Goal: Task Accomplishment & Management: Complete application form

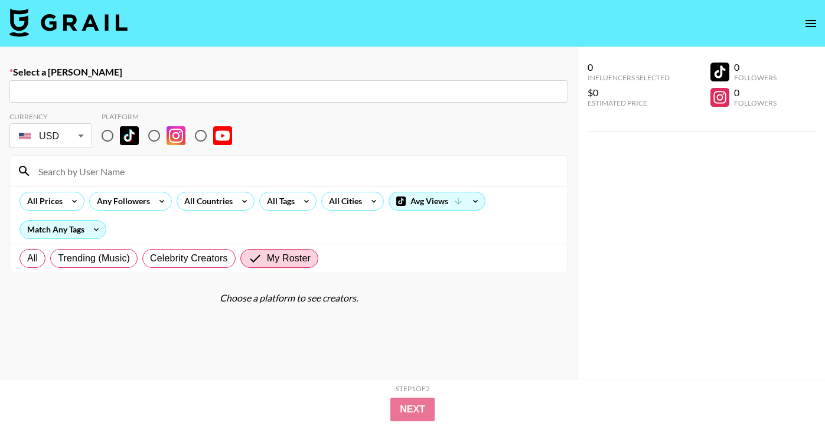
click at [37, 18] on img at bounding box center [68, 22] width 118 height 28
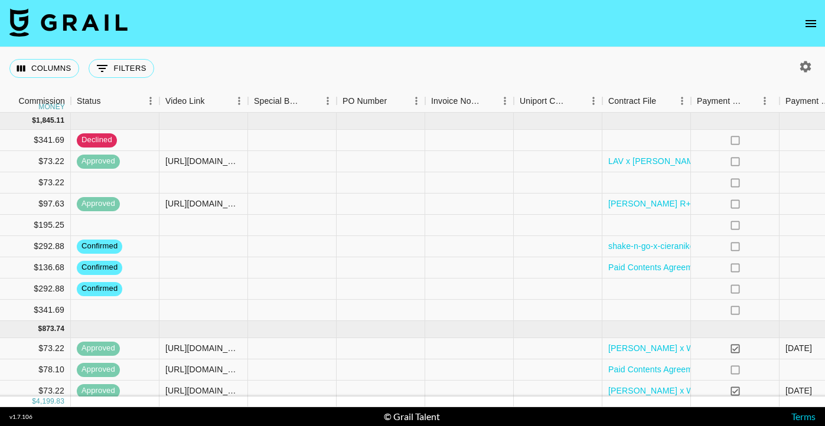
scroll to position [0, 1135]
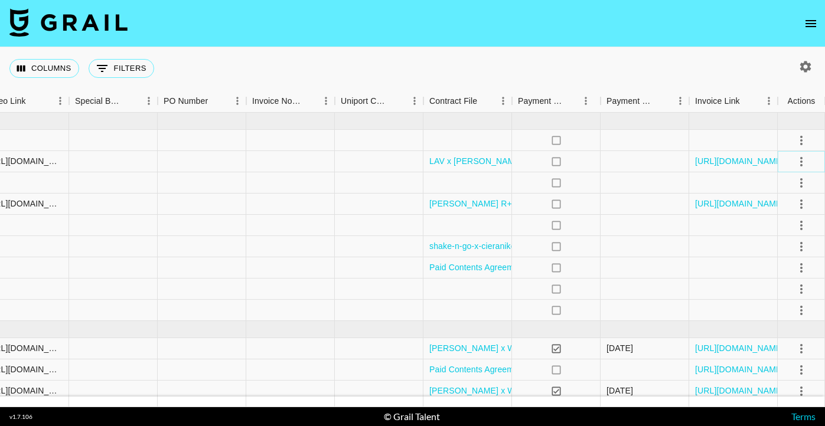
click at [800, 164] on icon "select merge strategy" at bounding box center [801, 162] width 14 height 14
click at [666, 67] on div "Columns 0 Filters + Booking" at bounding box center [412, 68] width 825 height 42
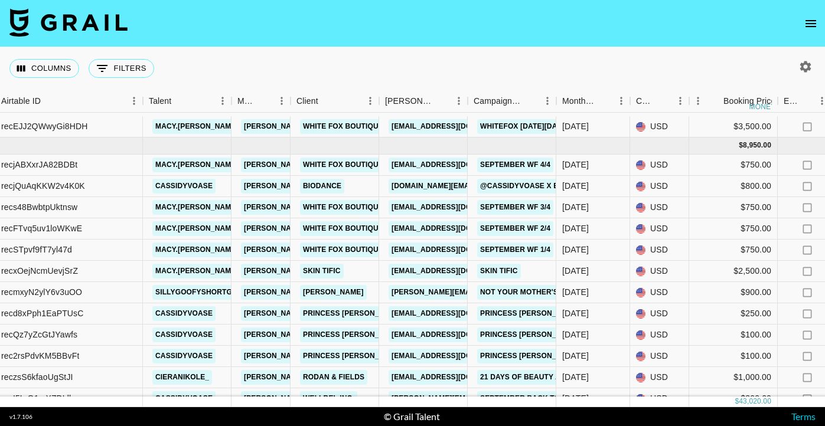
scroll to position [301, 102]
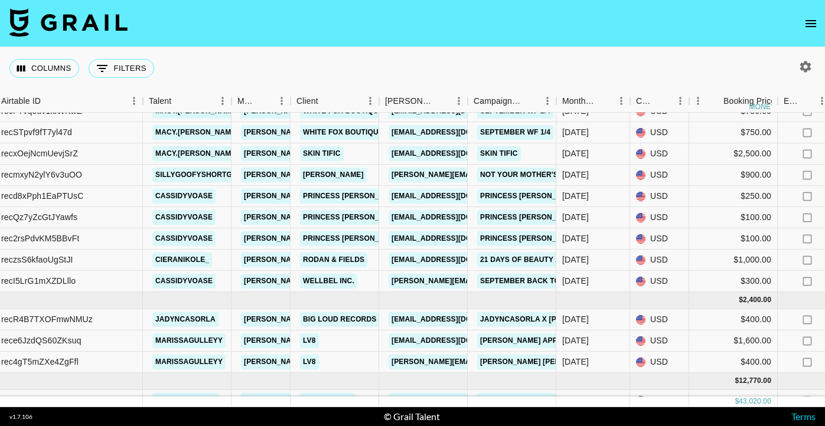
click at [106, 23] on img at bounding box center [68, 22] width 118 height 28
click at [812, 19] on icon "open drawer" at bounding box center [810, 24] width 14 height 14
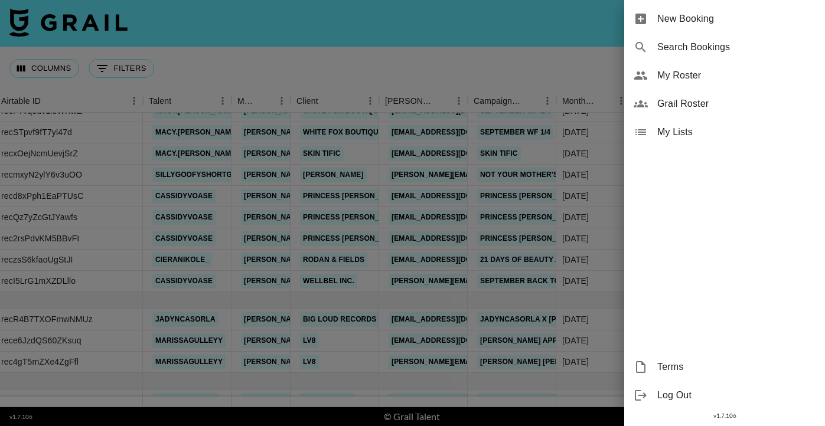
click at [763, 27] on div "New Booking" at bounding box center [724, 19] width 201 height 28
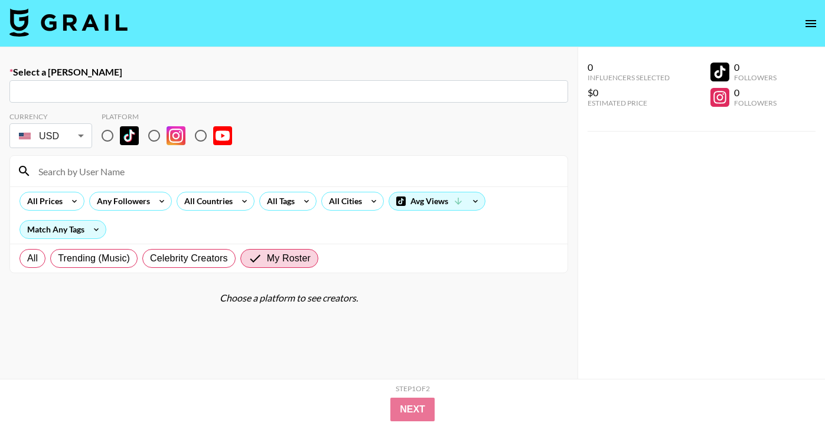
click at [248, 92] on input "text" at bounding box center [289, 92] width 544 height 14
paste input "nna@leminimacaron.com"
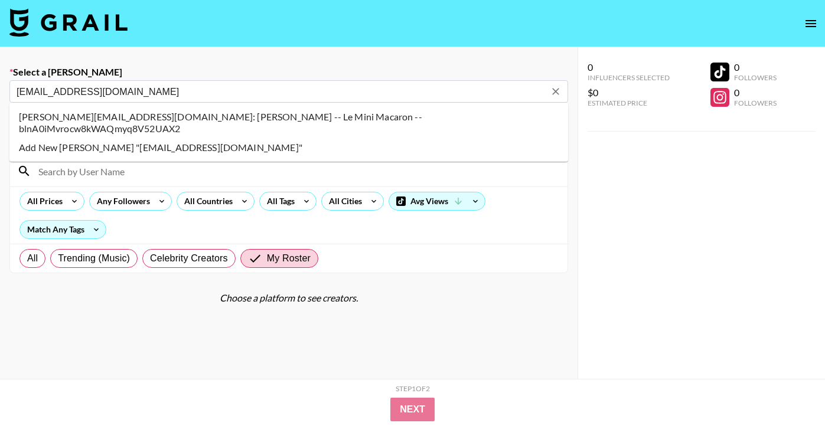
click at [40, 117] on li "anna@leminimacaron.com: Anna Roig -- Le Mini Macaron -- blnA0iMvrocw8kWAQmyq8V5…" at bounding box center [288, 122] width 558 height 31
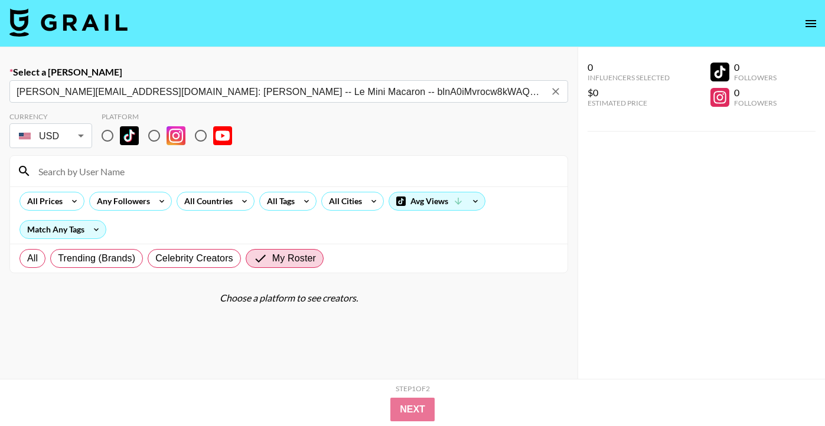
type input "anna@leminimacaron.com: Anna Roig -- Le Mini Macaron -- blnA0iMvrocw8kWAQmyq8V5…"
click at [106, 133] on input "radio" at bounding box center [107, 135] width 25 height 25
radio input "true"
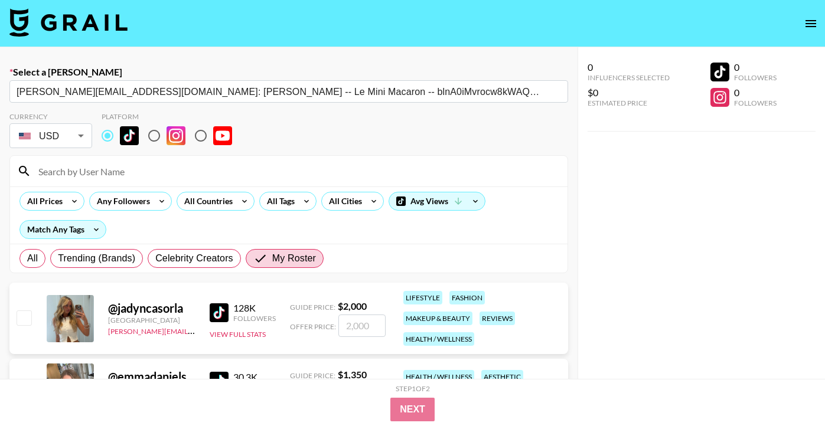
click at [114, 176] on input at bounding box center [295, 171] width 529 height 19
type input "macy"
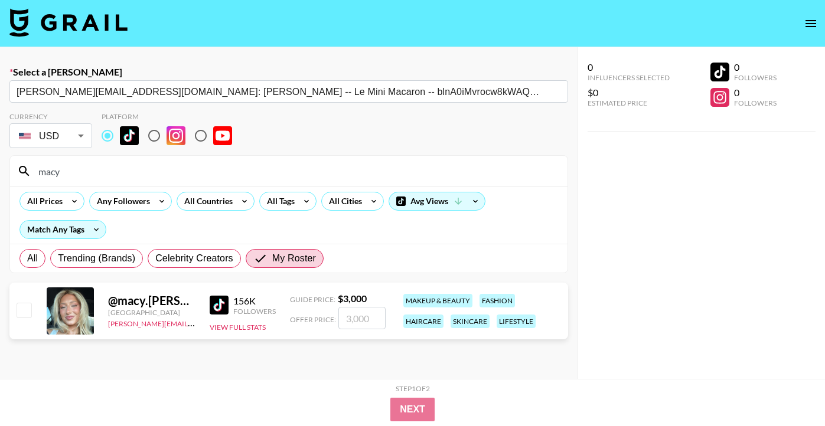
click at [29, 308] on input "checkbox" at bounding box center [24, 310] width 14 height 14
checkbox input "true"
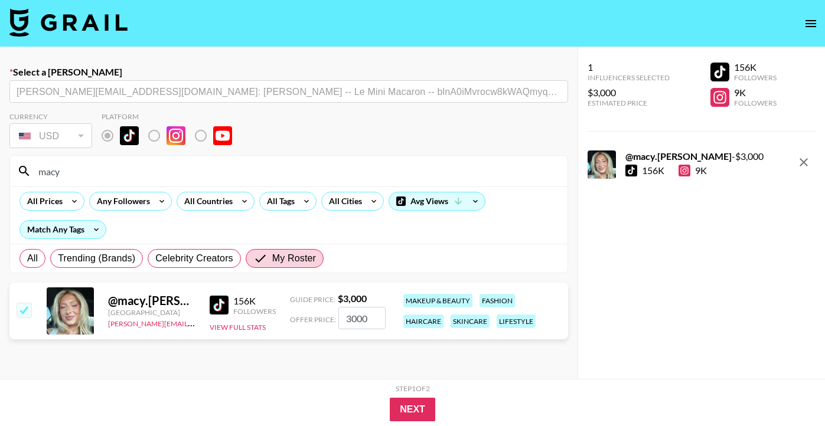
drag, startPoint x: 368, startPoint y: 319, endPoint x: 329, endPoint y: 321, distance: 39.0
click at [329, 321] on div "Offer Price: 3000" at bounding box center [338, 318] width 96 height 22
type input "2200"
click at [427, 407] on button "Next" at bounding box center [412, 410] width 45 height 24
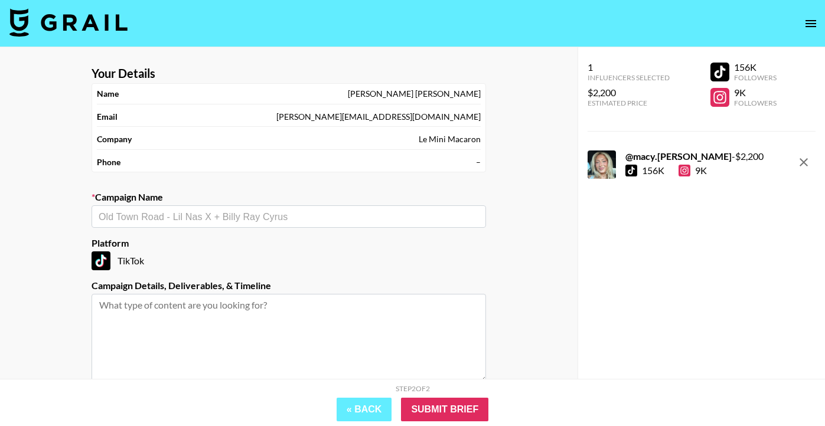
click at [246, 225] on div "​" at bounding box center [288, 216] width 394 height 22
paste input "Macy x LMM Collab October"
drag, startPoint x: 223, startPoint y: 217, endPoint x: 187, endPoint y: 218, distance: 36.0
click at [187, 218] on input "Macy x LMM Collab October" at bounding box center [281, 217] width 364 height 14
click at [210, 240] on li "Add New Campaign: "Macy x LMM Collab Advent Calendar "" at bounding box center [288, 242] width 394 height 19
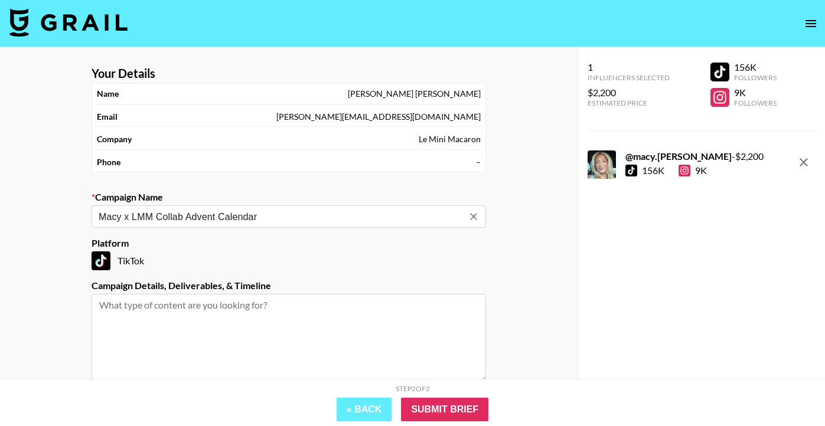
type input "Macy x LMM Collab Advent Calendar"
click at [201, 312] on textarea at bounding box center [288, 338] width 394 height 89
paste textarea "Deliverables List: - 1 x TikTok unboxing LMM Advent Calendar 2025"
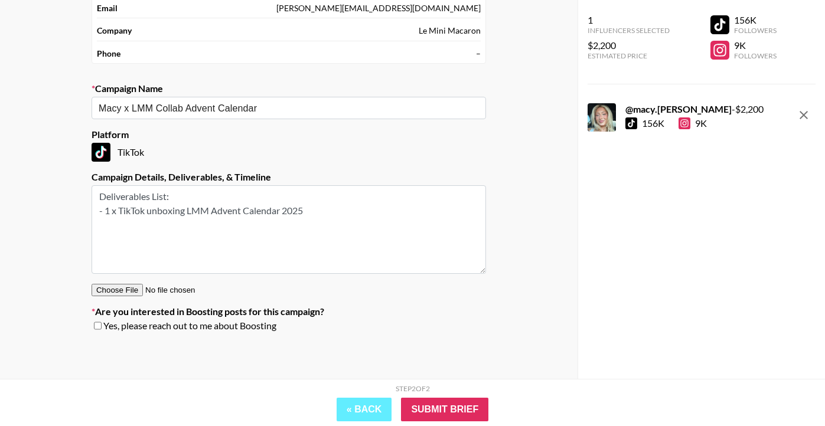
type textarea "Deliverables List: - 1 x TikTok unboxing LMM Advent Calendar 2025"
click at [97, 328] on input "checkbox" at bounding box center [98, 326] width 8 height 8
checkbox input "true"
click at [456, 403] on input "Submit Brief" at bounding box center [444, 410] width 87 height 24
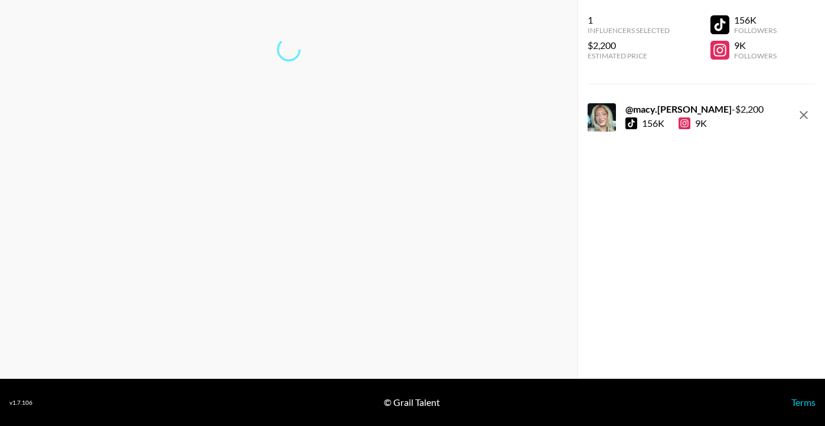
scroll to position [47, 0]
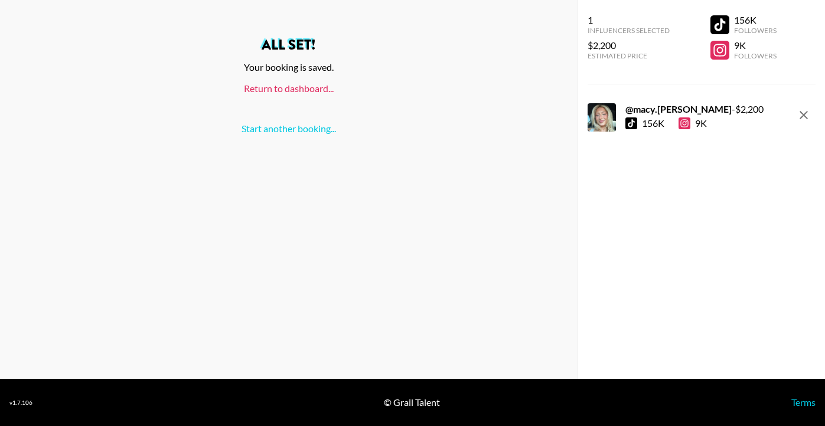
click at [295, 87] on link "Return to dashboard..." at bounding box center [289, 88] width 90 height 11
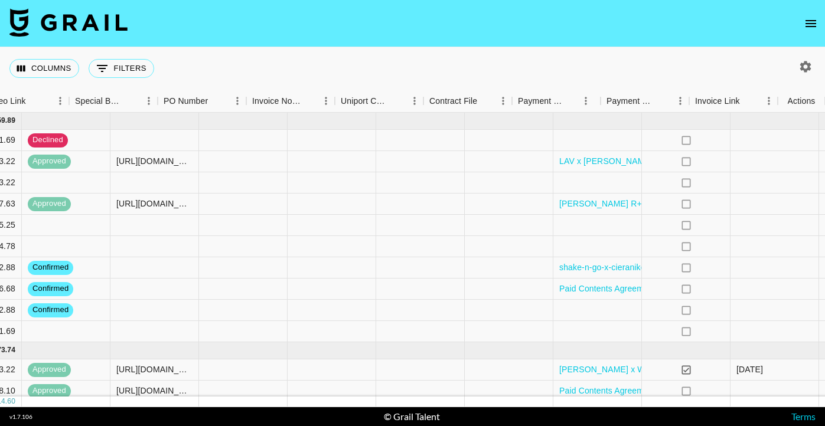
scroll to position [0, 1135]
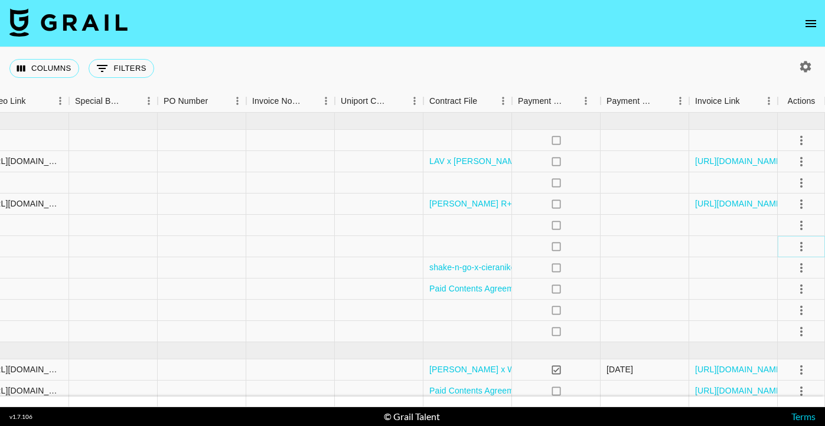
click at [803, 247] on icon "select merge strategy" at bounding box center [801, 247] width 14 height 14
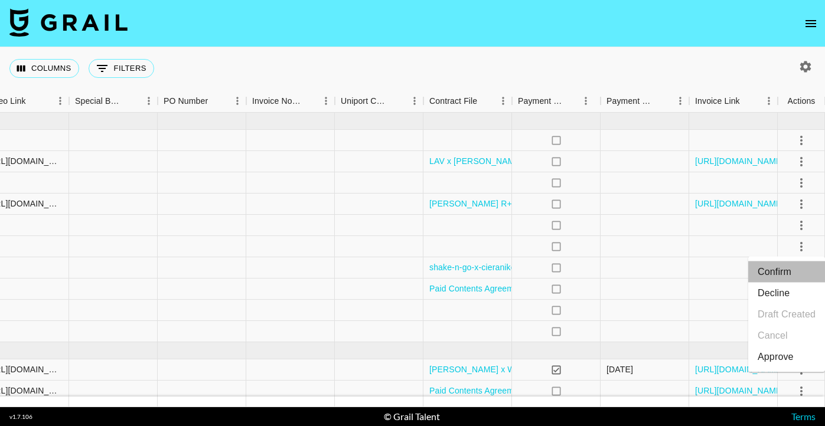
click at [797, 271] on li "Confirm" at bounding box center [786, 271] width 77 height 21
click at [486, 249] on div at bounding box center [467, 246] width 89 height 21
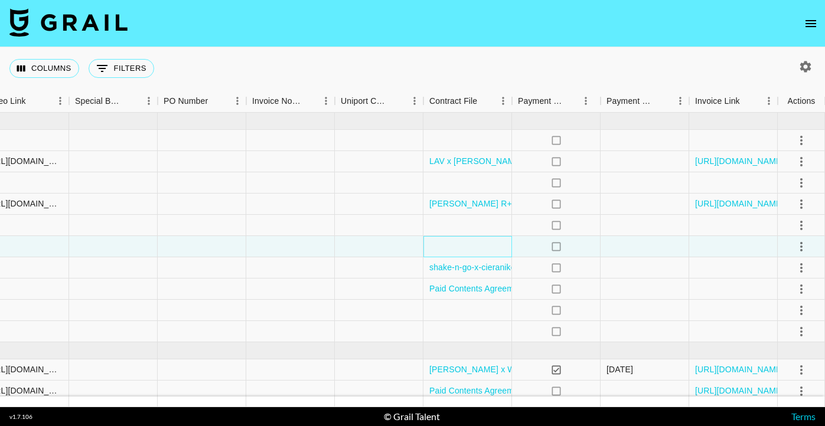
click at [486, 249] on div at bounding box center [467, 246] width 89 height 21
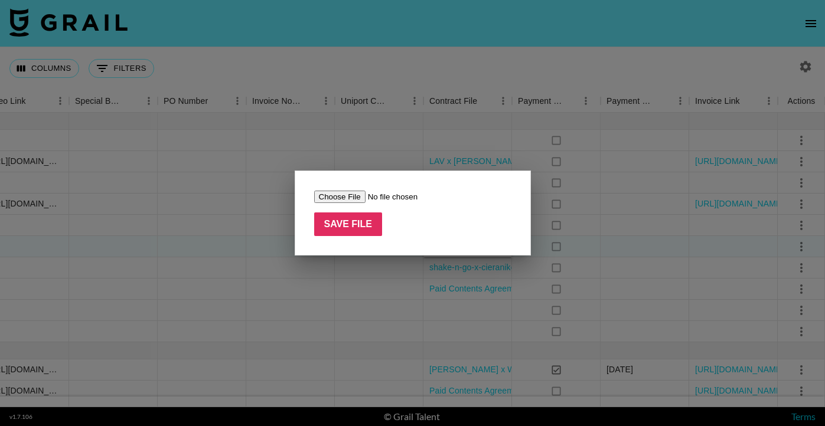
click at [328, 198] on input "file" at bounding box center [388, 197] width 149 height 12
type input "C:\fakepath\[PERSON_NAME] Contract [DATE] (1) (1).pdf"
click at [371, 223] on input "Save File" at bounding box center [348, 224] width 68 height 24
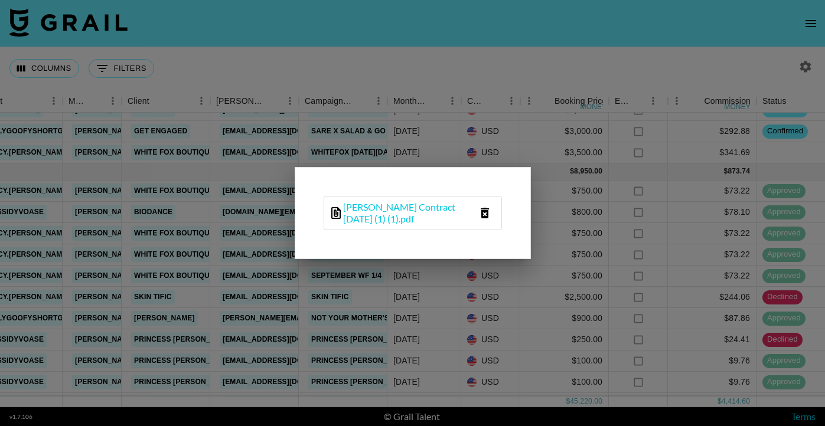
scroll to position [278, 271]
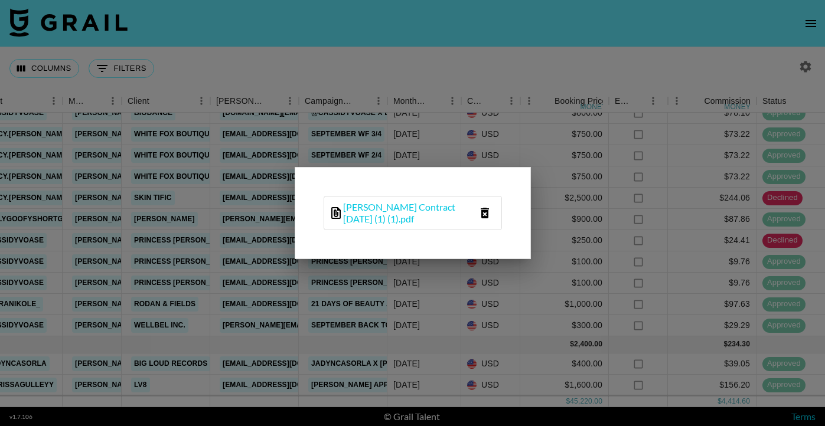
click at [524, 53] on div at bounding box center [412, 213] width 825 height 426
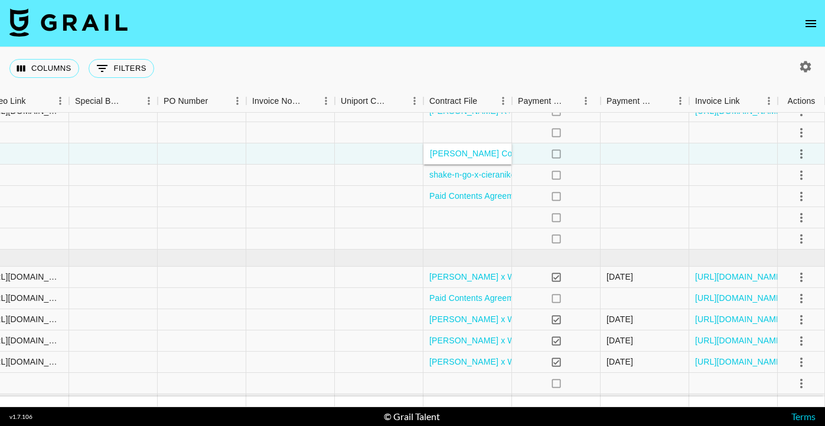
click at [802, 67] on icon "button" at bounding box center [805, 66] width 11 height 11
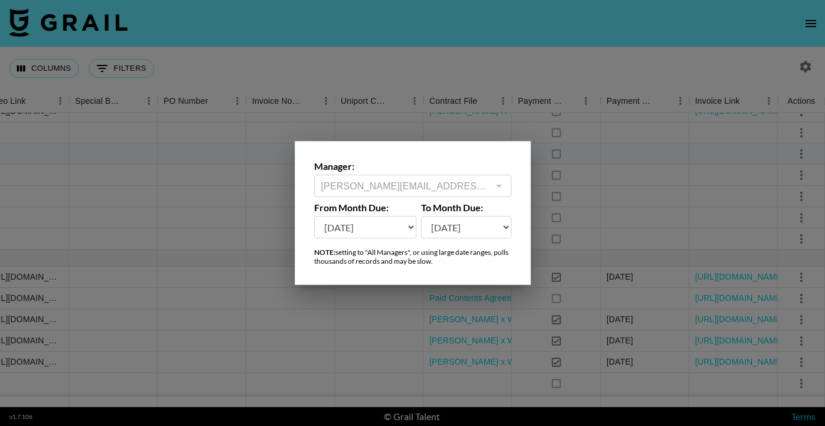
click at [395, 231] on select "[DATE] Sep '[DATE] [DATE] '[DATE] May '[DATE] Mar '[DATE] Jan '[DATE] Nov '[DAT…" at bounding box center [365, 227] width 103 height 22
select select "[DATE]"
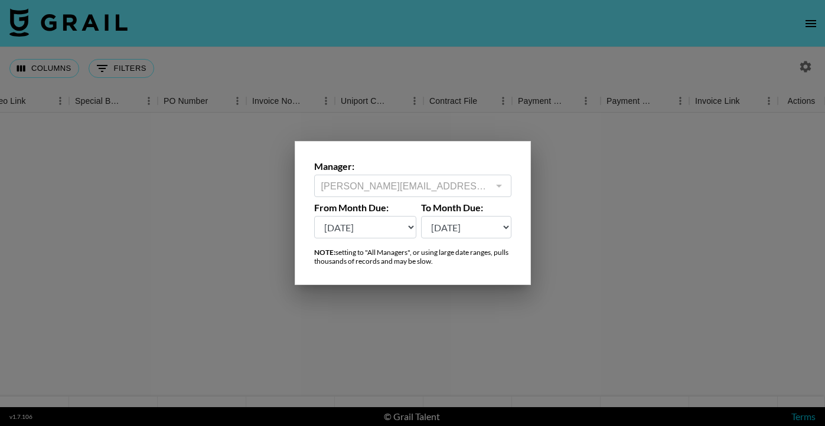
scroll to position [0, 1135]
click at [531, 54] on div at bounding box center [412, 213] width 825 height 426
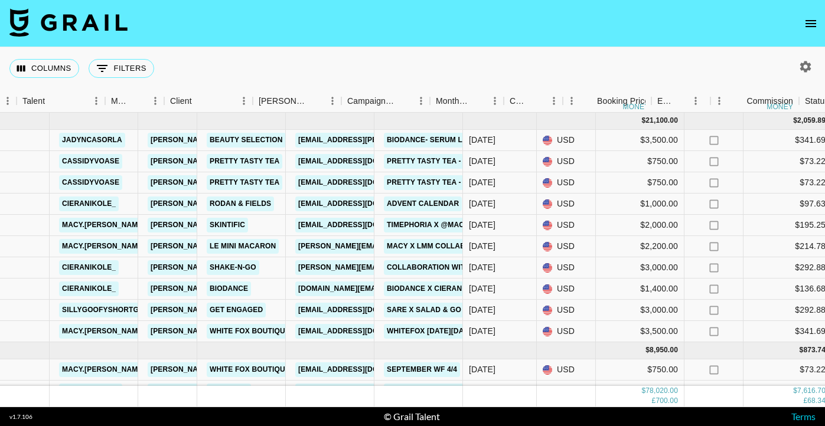
scroll to position [0, 0]
